Goal: Transaction & Acquisition: Purchase product/service

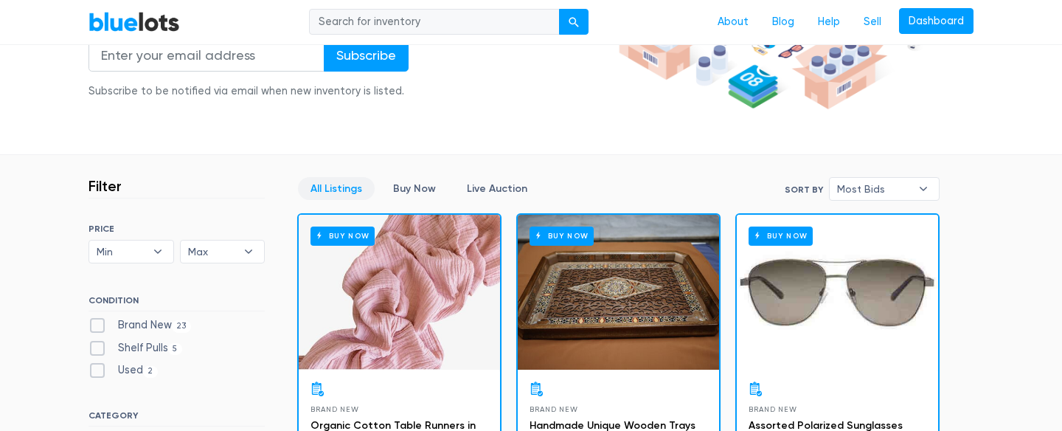
scroll to position [386, 0]
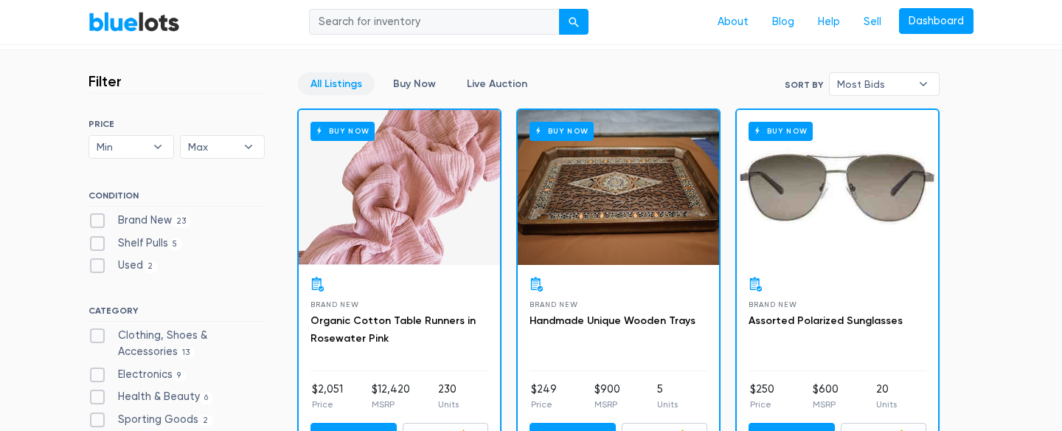
click at [139, 218] on label "Brand New 23" at bounding box center [140, 220] width 103 height 16
click at [98, 218] on New"] "Brand New 23" at bounding box center [94, 217] width 10 height 10
checkbox New"] "true"
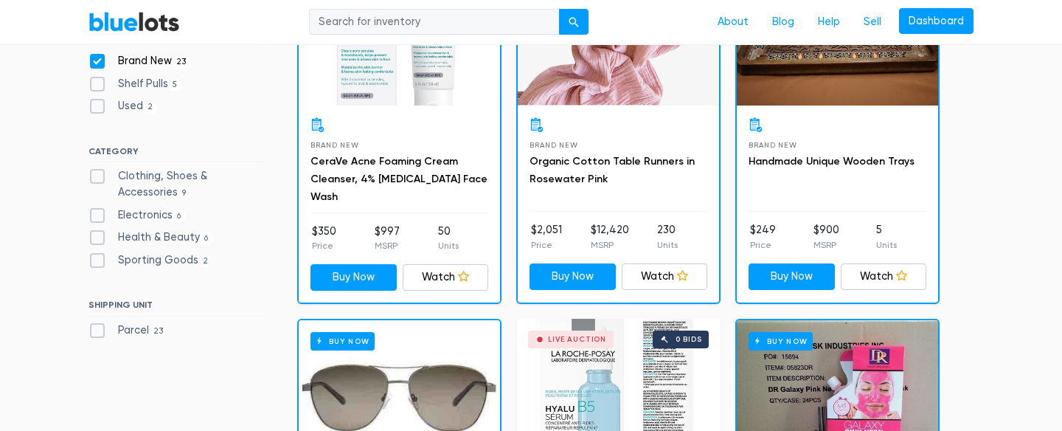
scroll to position [322, 0]
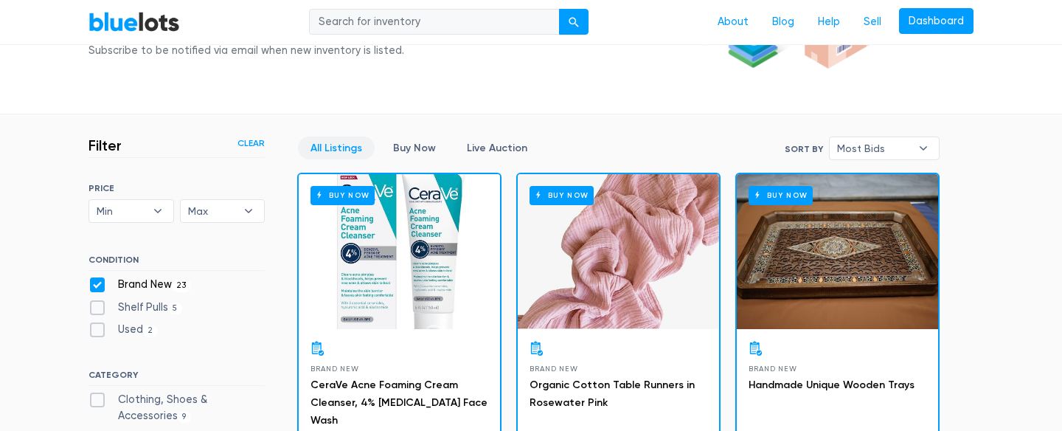
click at [103, 308] on label "Shelf Pulls 5" at bounding box center [136, 308] width 94 height 16
click at [98, 308] on Pulls"] "Shelf Pulls 5" at bounding box center [94, 305] width 10 height 10
checkbox Pulls"] "true"
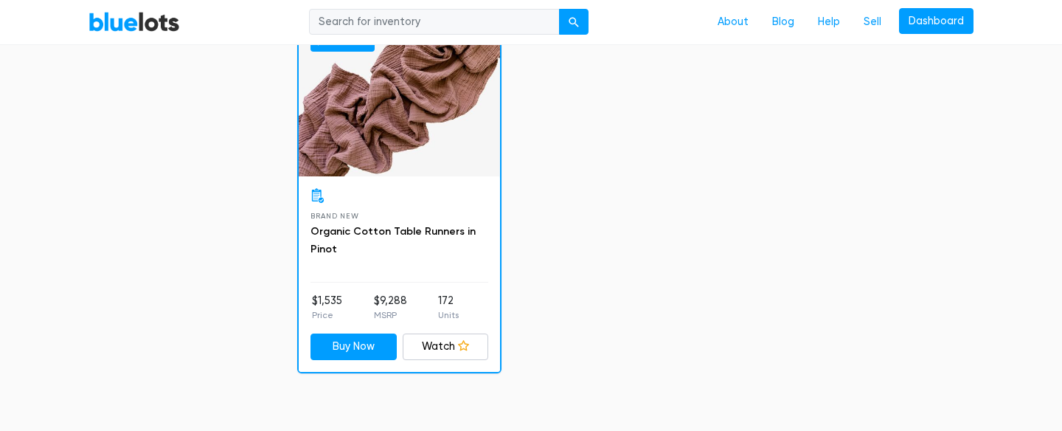
scroll to position [4586, 0]
